Goal: Information Seeking & Learning: Learn about a topic

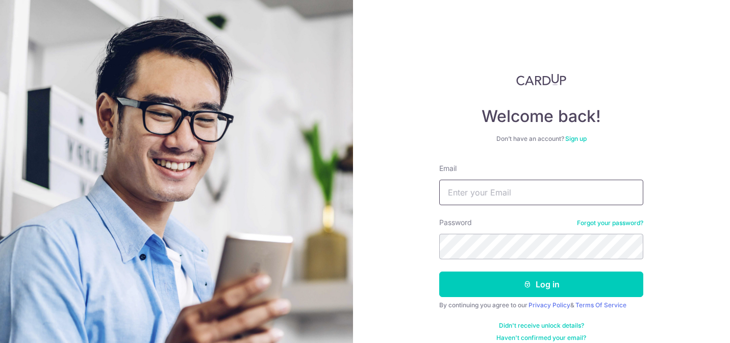
click at [493, 197] on input "Email" at bounding box center [541, 193] width 204 height 26
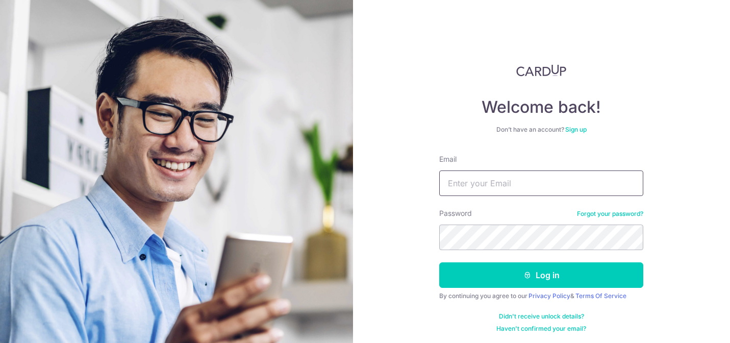
scroll to position [11, 0]
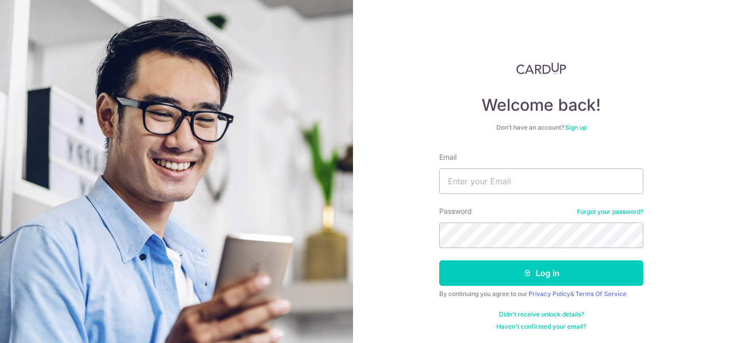
click at [448, 143] on div "Welcome back! Don’t have an account? Sign up Email Password Forgot your passwor…" at bounding box center [541, 196] width 204 height 268
click at [488, 175] on input "Email" at bounding box center [541, 181] width 204 height 26
type input "[EMAIL_ADDRESS][DOMAIN_NAME]"
click at [439, 260] on button "Log in" at bounding box center [541, 273] width 204 height 26
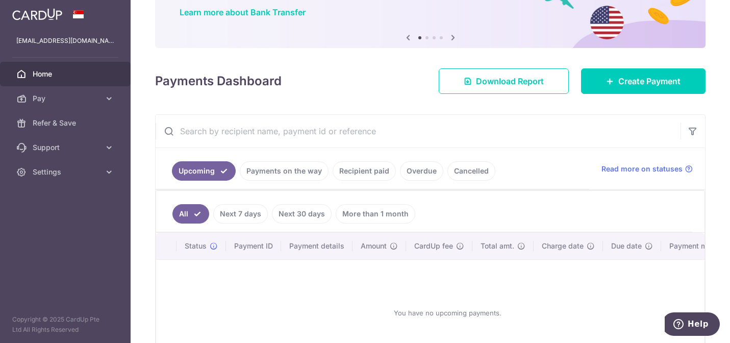
scroll to position [102, 0]
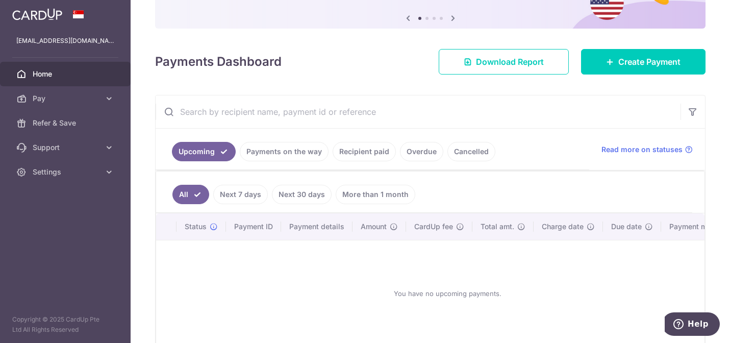
click at [272, 156] on link "Payments on the way" at bounding box center [284, 151] width 89 height 19
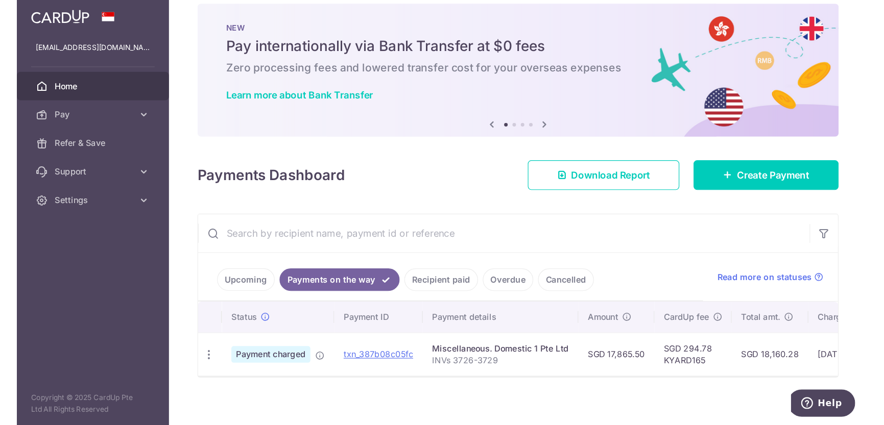
scroll to position [0, 0]
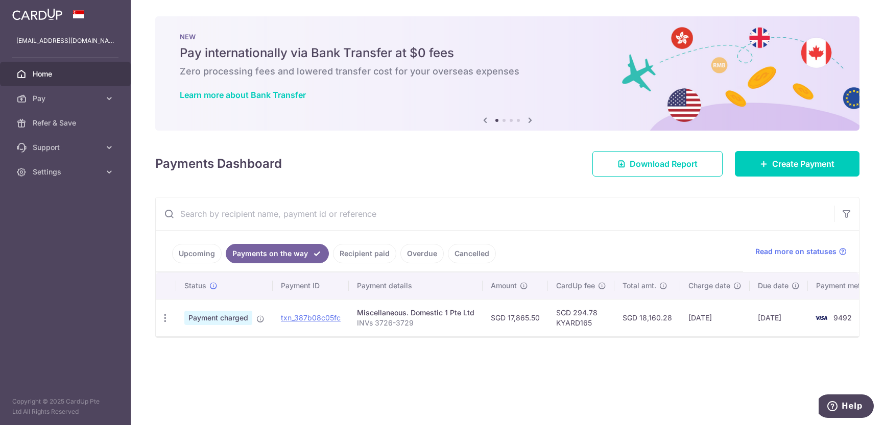
click at [359, 251] on link "Recipient paid" at bounding box center [364, 253] width 63 height 19
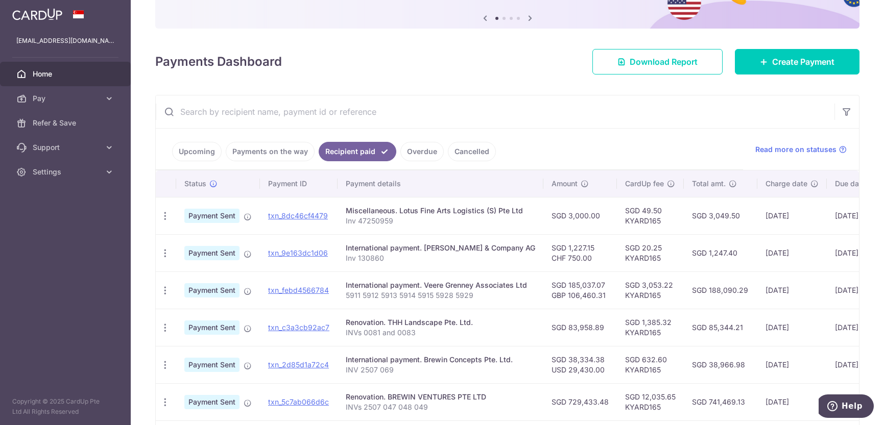
scroll to position [153, 0]
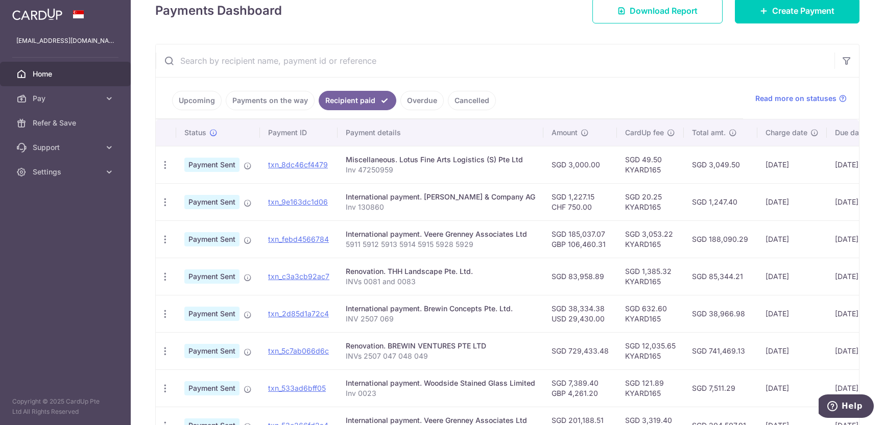
click at [260, 101] on link "Payments on the way" at bounding box center [270, 100] width 89 height 19
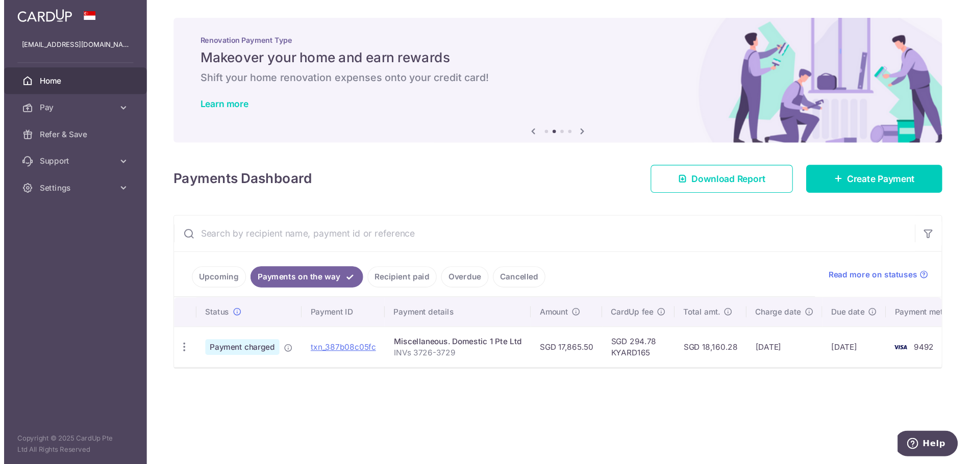
scroll to position [0, 0]
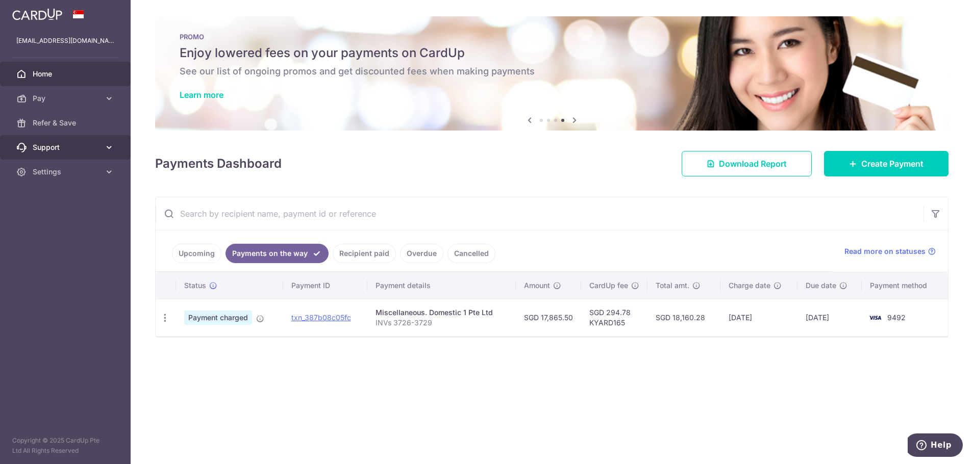
click at [58, 146] on span "Support" at bounding box center [66, 147] width 67 height 10
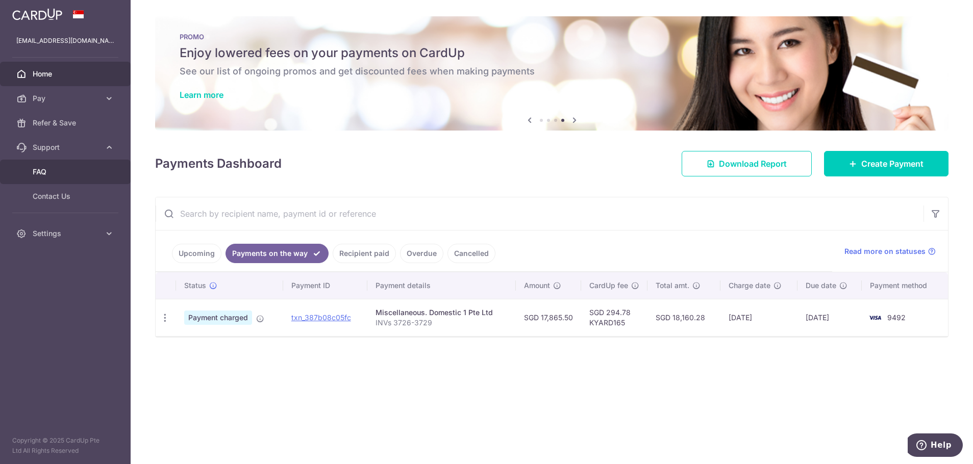
click at [36, 174] on span "FAQ" at bounding box center [66, 172] width 67 height 10
